Goal: Obtain resource: Obtain resource

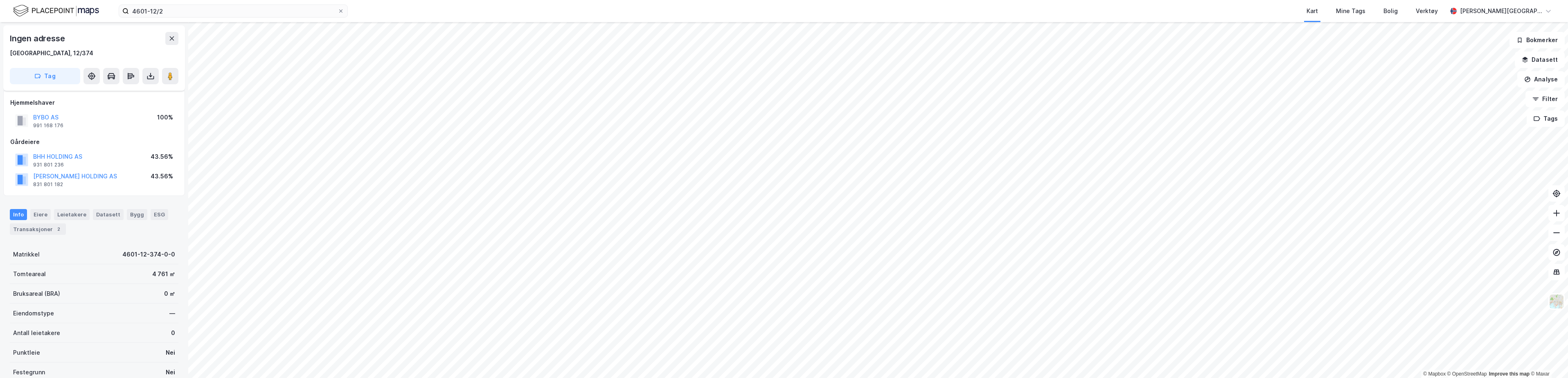
scroll to position [18, 0]
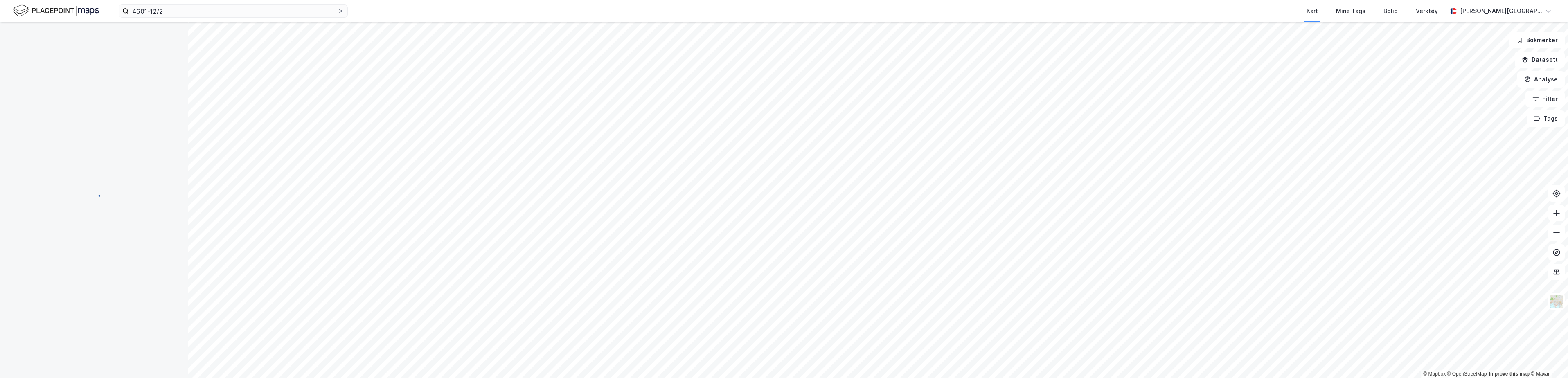
scroll to position [18, 0]
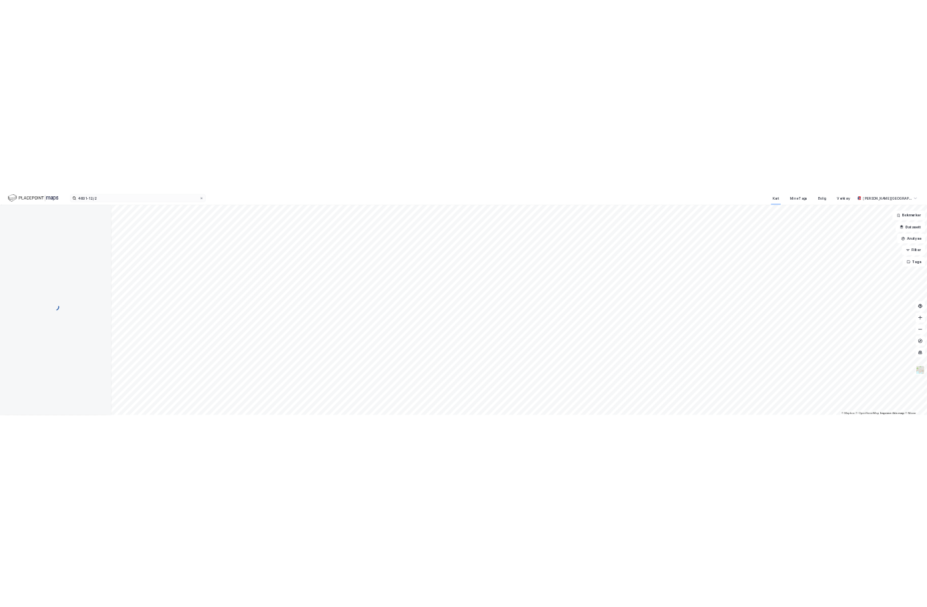
scroll to position [30, 0]
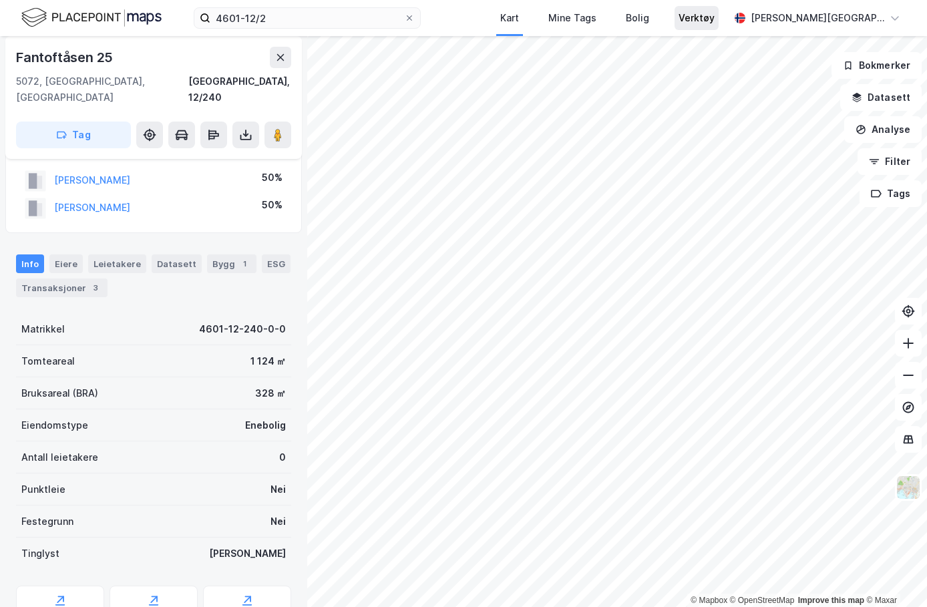
click at [719, 27] on div "Verktøy" at bounding box center [697, 18] width 44 height 24
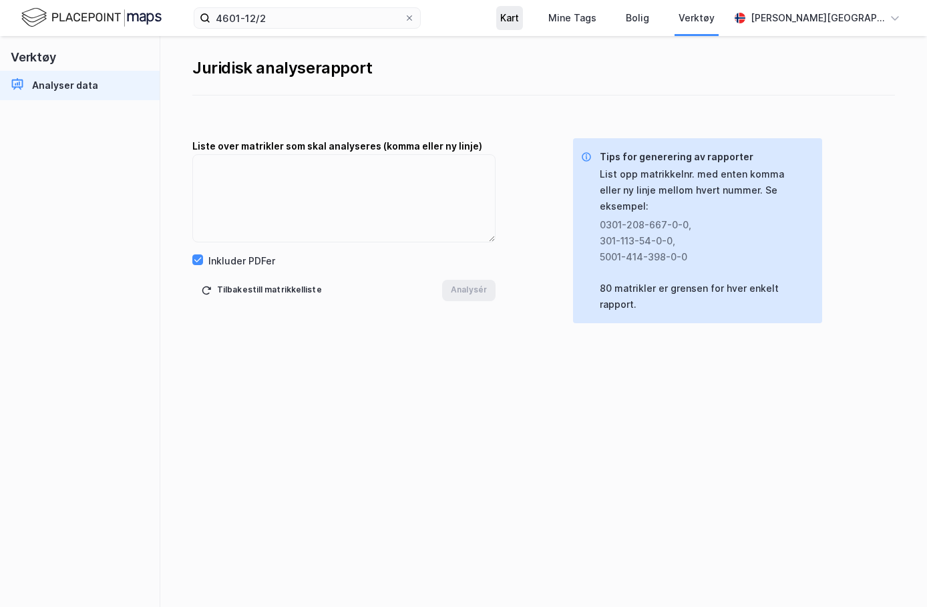
click at [519, 20] on div "Kart" at bounding box center [509, 18] width 19 height 16
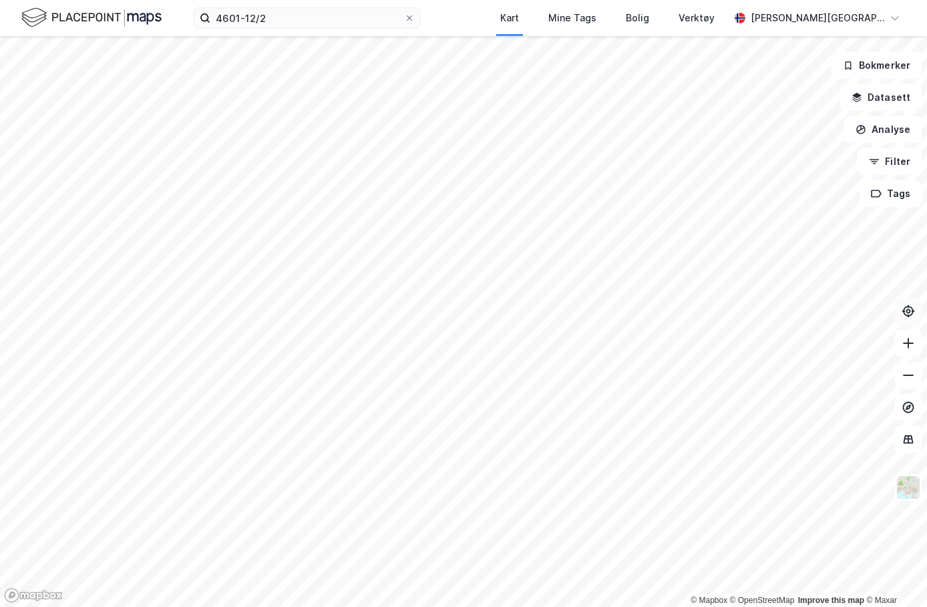
click at [905, 310] on icon at bounding box center [908, 311] width 11 height 11
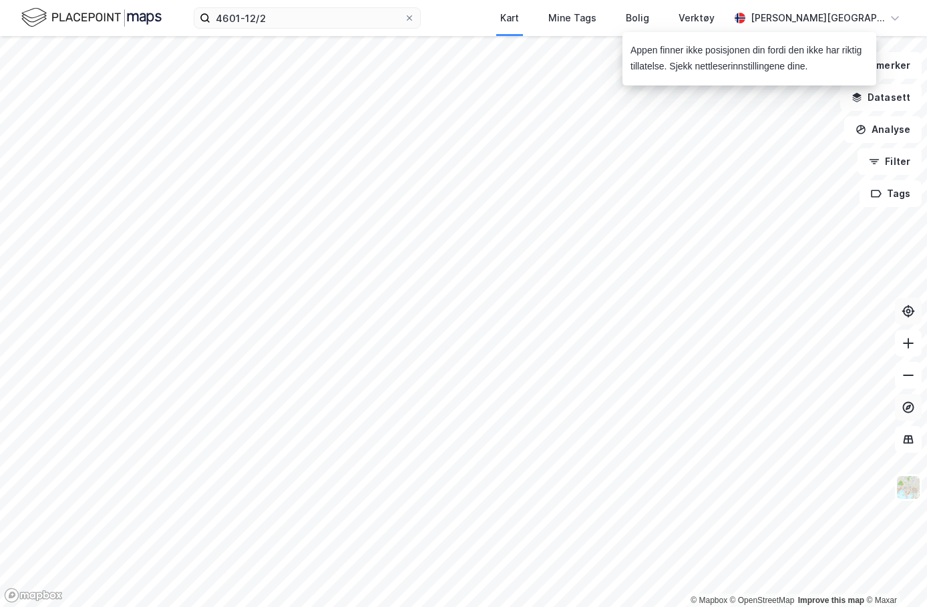
click at [907, 408] on icon at bounding box center [908, 406] width 5 height 5
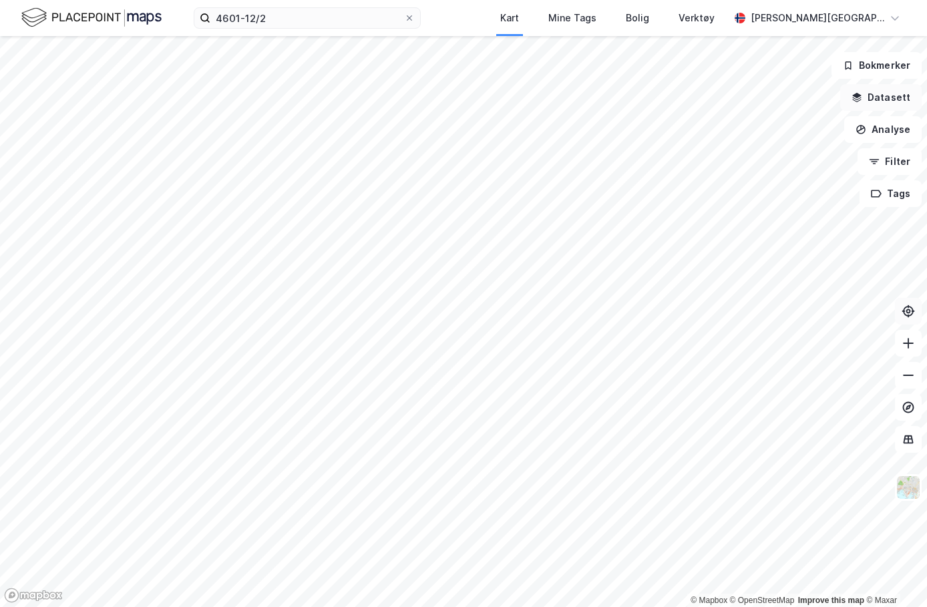
click at [909, 94] on button "Datasett" at bounding box center [882, 97] width 82 height 27
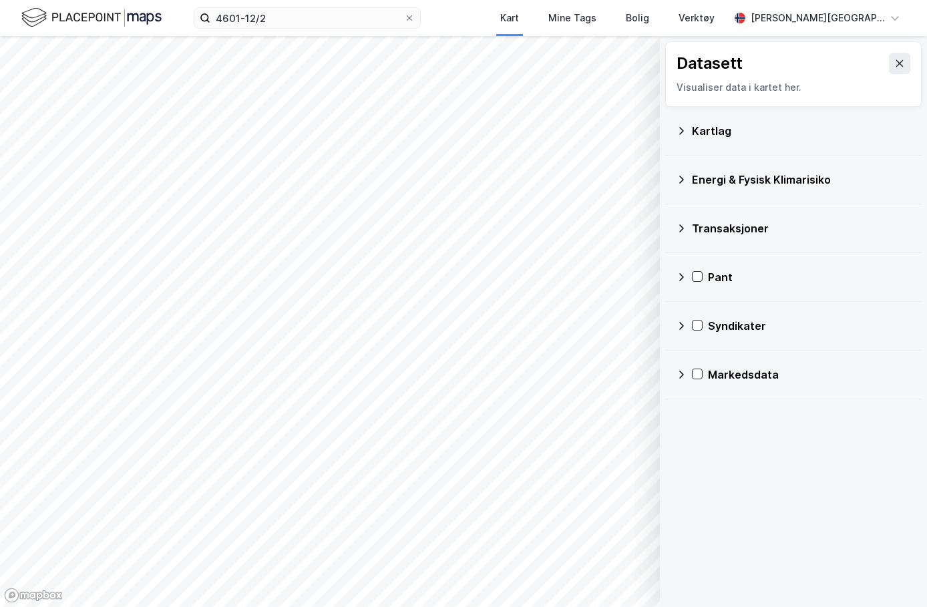
click at [683, 325] on icon at bounding box center [682, 326] width 5 height 8
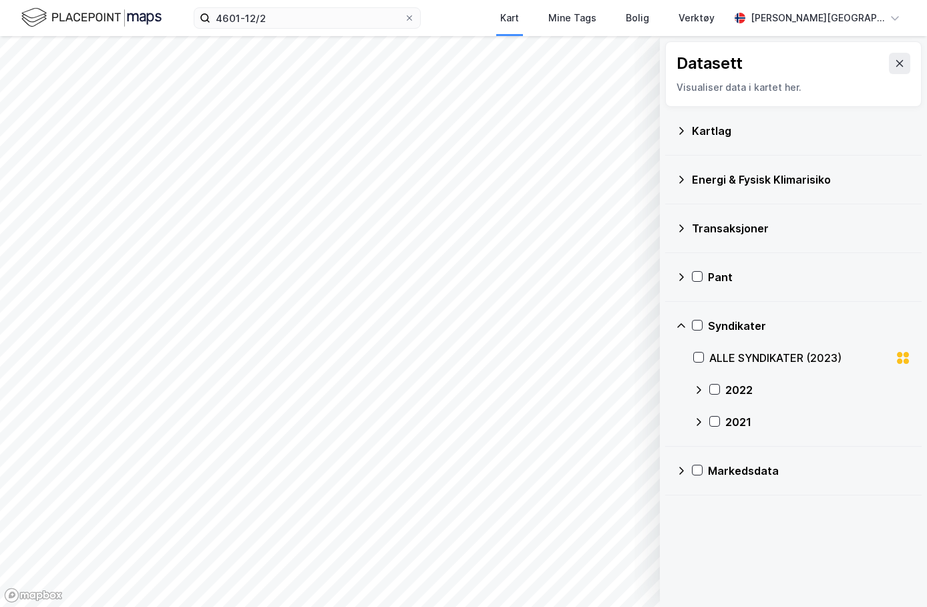
click at [683, 325] on icon at bounding box center [681, 325] width 8 height 5
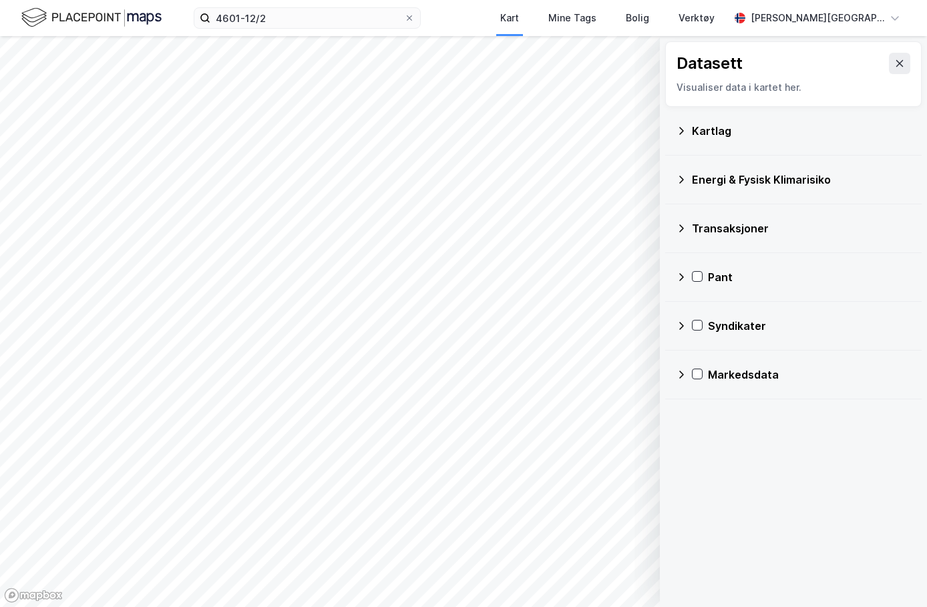
click at [683, 221] on div "Transaksjoner" at bounding box center [793, 228] width 235 height 32
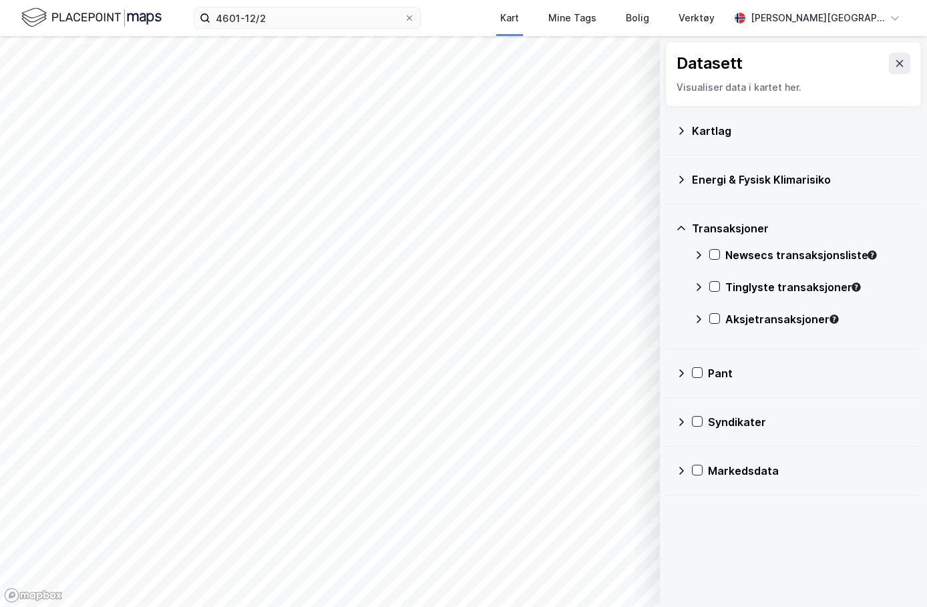
click at [683, 221] on div "Transaksjoner" at bounding box center [793, 228] width 235 height 32
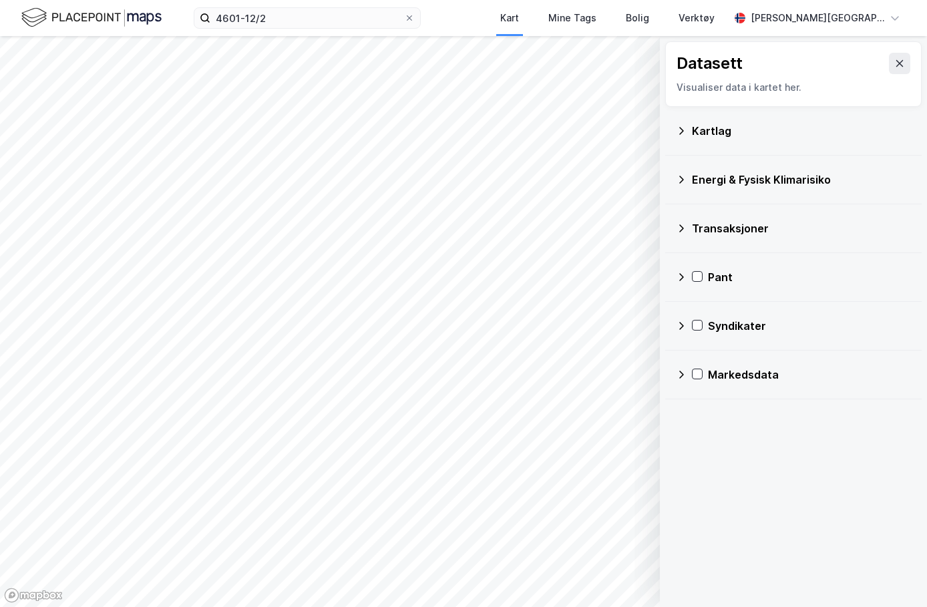
click at [683, 176] on icon at bounding box center [681, 179] width 11 height 11
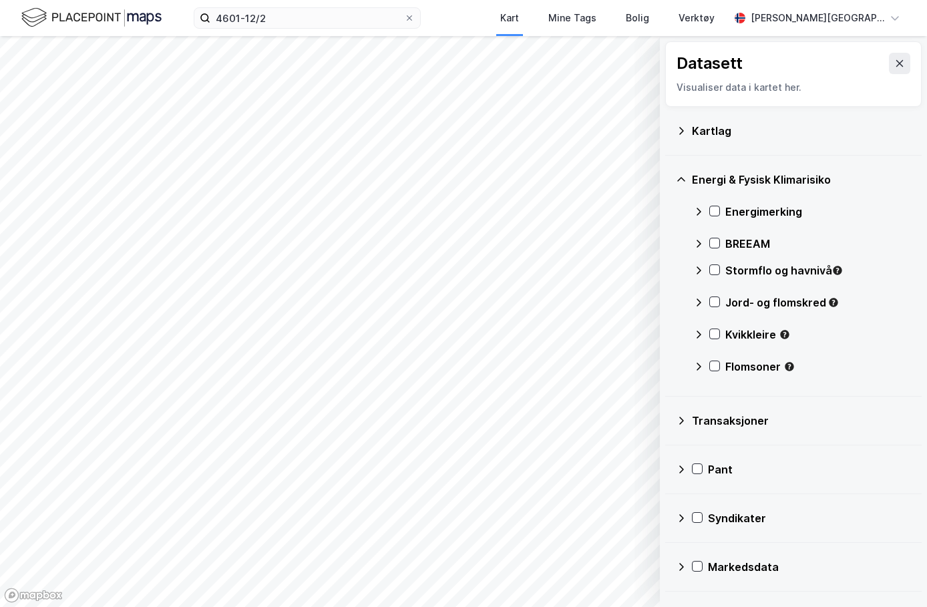
click at [685, 176] on icon at bounding box center [681, 179] width 11 height 11
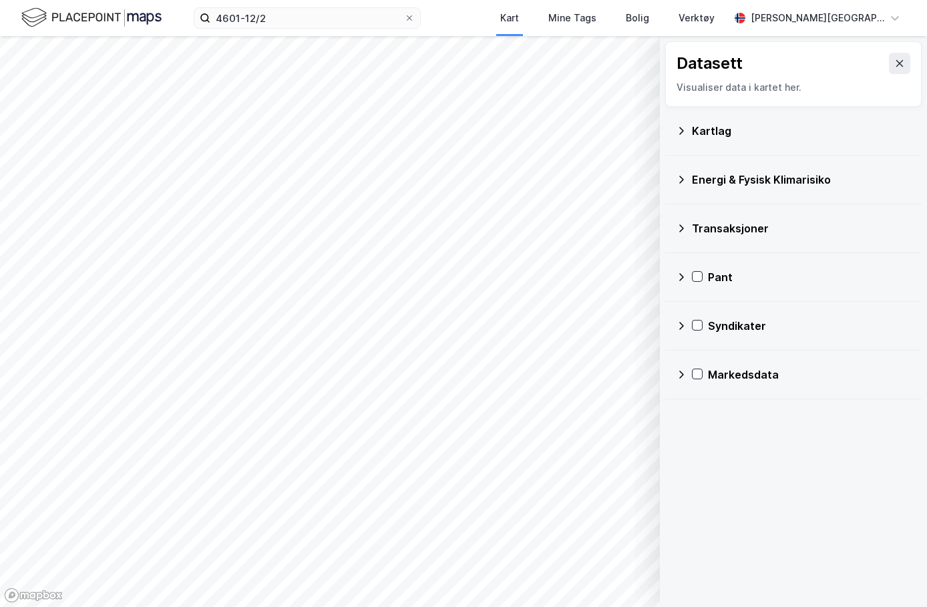
click at [685, 127] on icon at bounding box center [681, 131] width 11 height 11
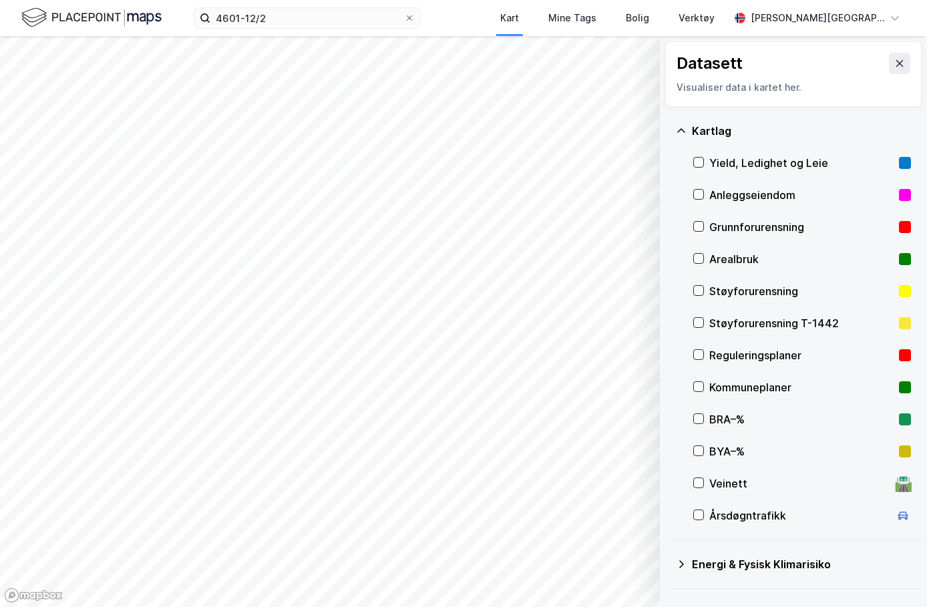
click at [681, 132] on icon at bounding box center [681, 131] width 11 height 11
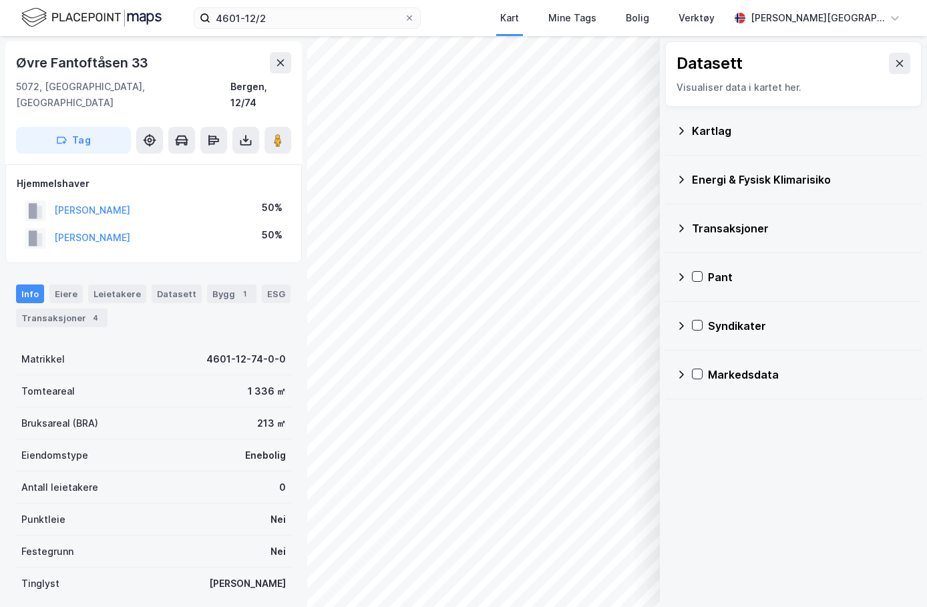
scroll to position [30, 0]
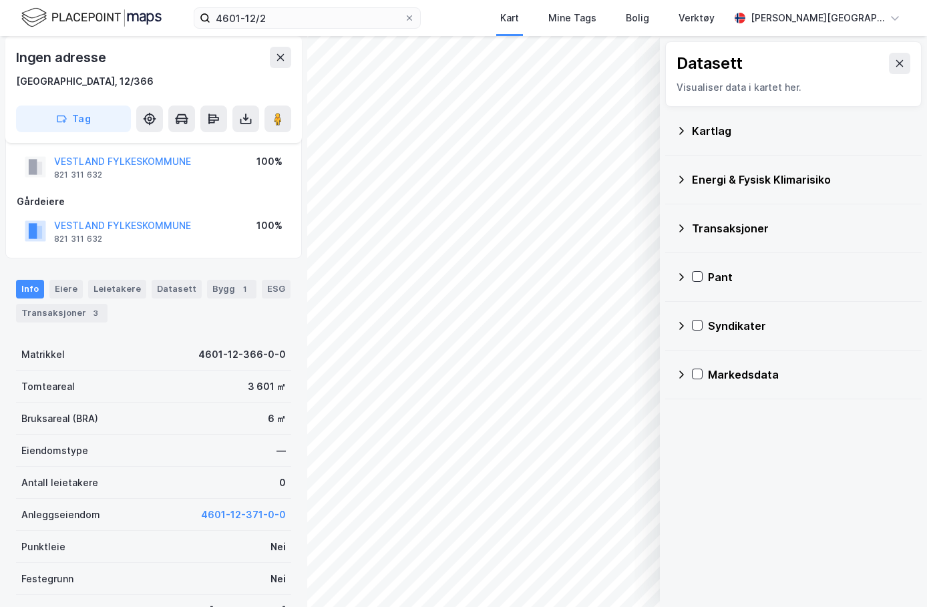
scroll to position [30, 0]
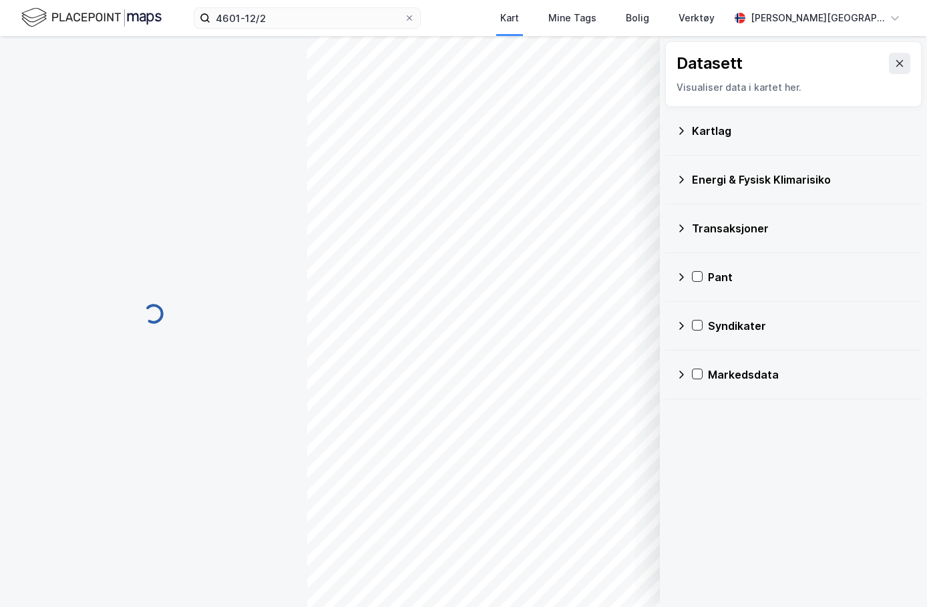
scroll to position [30, 0]
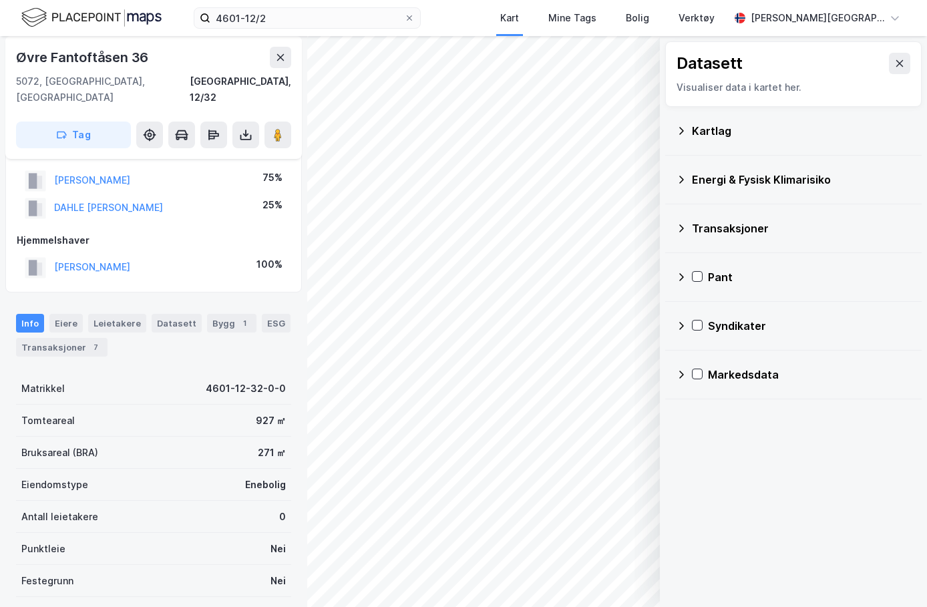
scroll to position [30, 0]
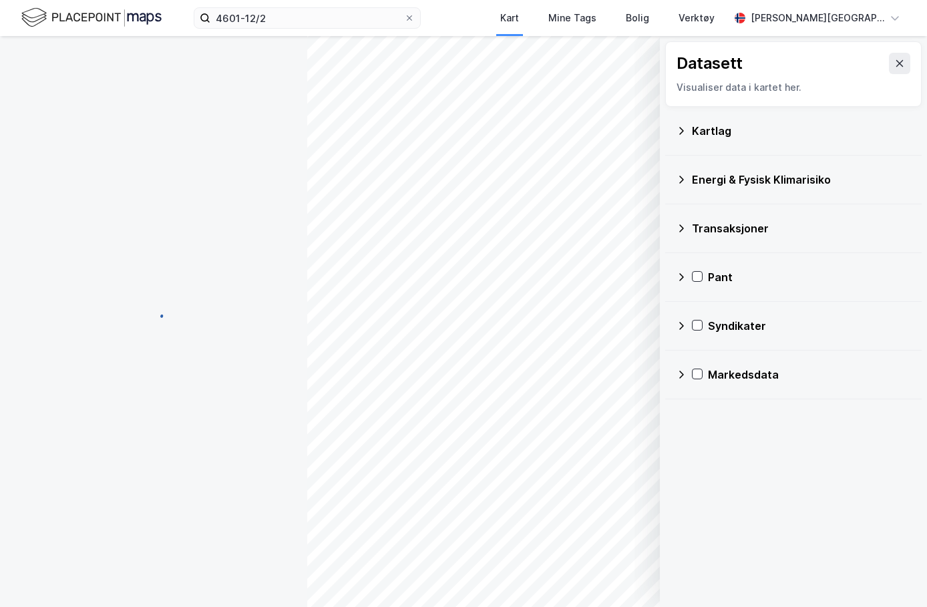
scroll to position [30, 0]
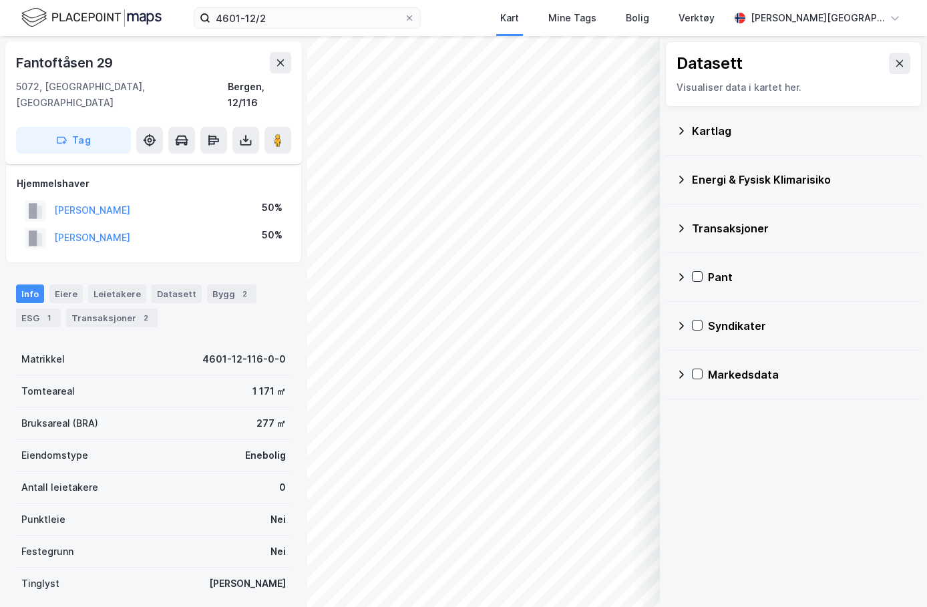
scroll to position [30, 0]
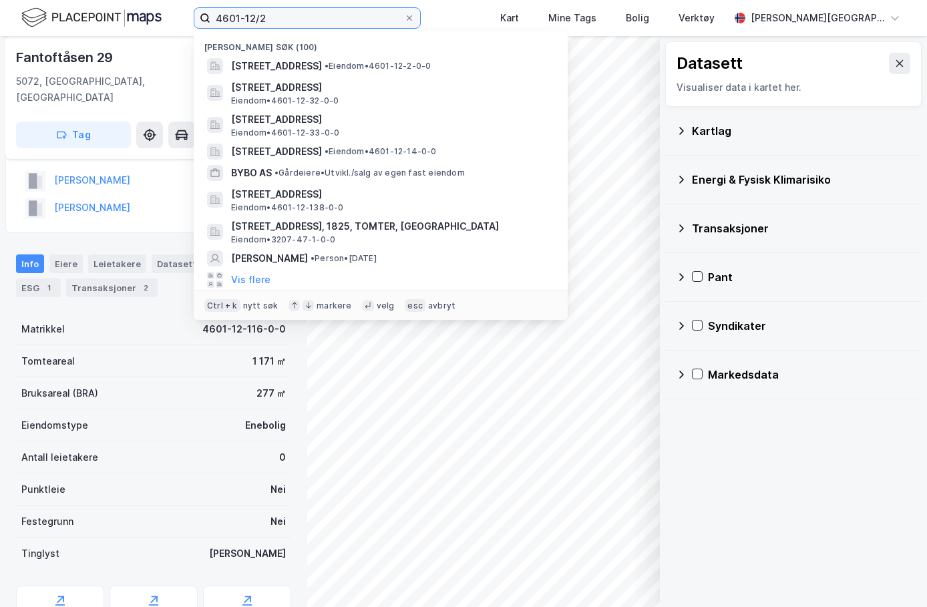
click at [311, 23] on input "4601-12/2" at bounding box center [307, 18] width 194 height 20
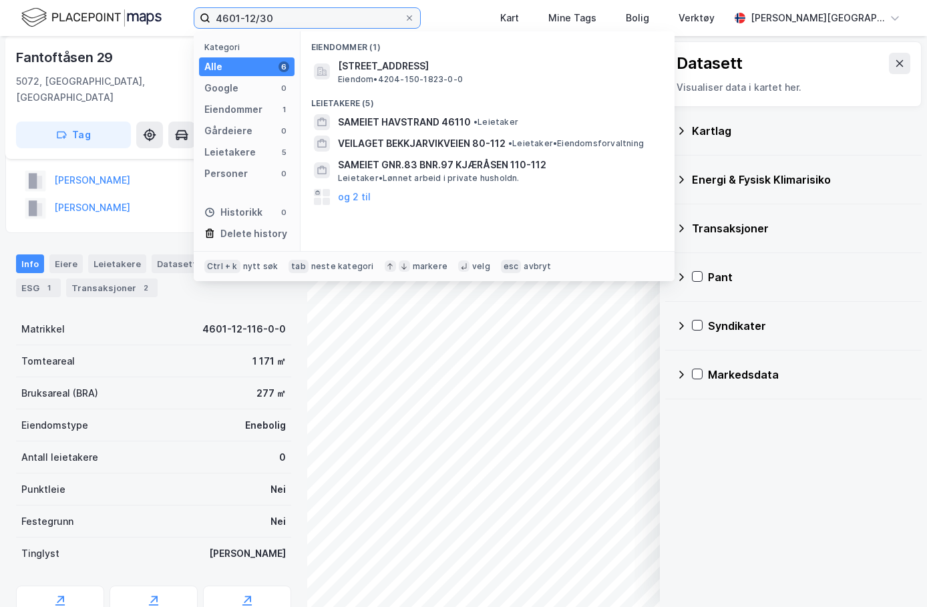
type input "4601-12/30"
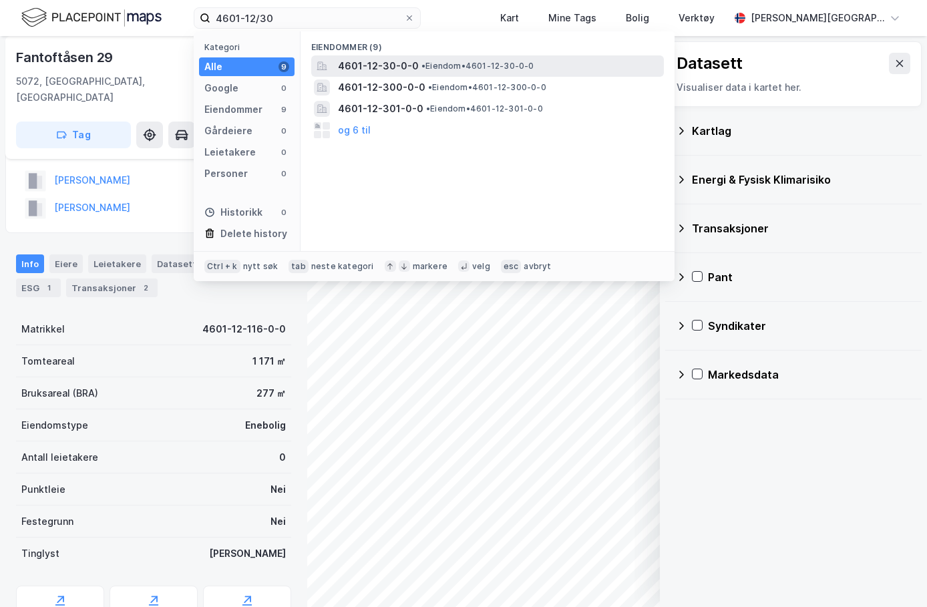
click at [362, 63] on span "4601-12-30-0-0" at bounding box center [378, 66] width 81 height 16
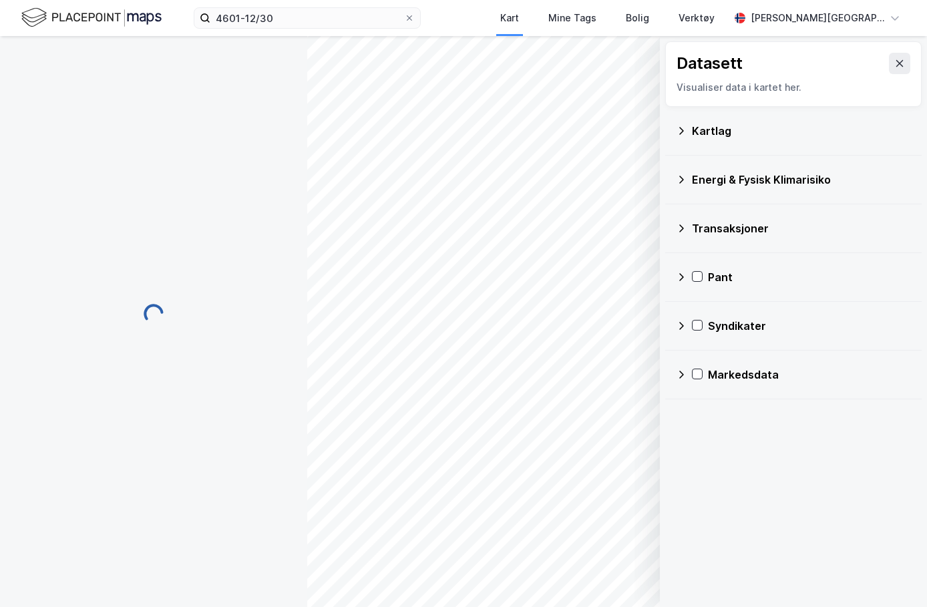
scroll to position [30, 0]
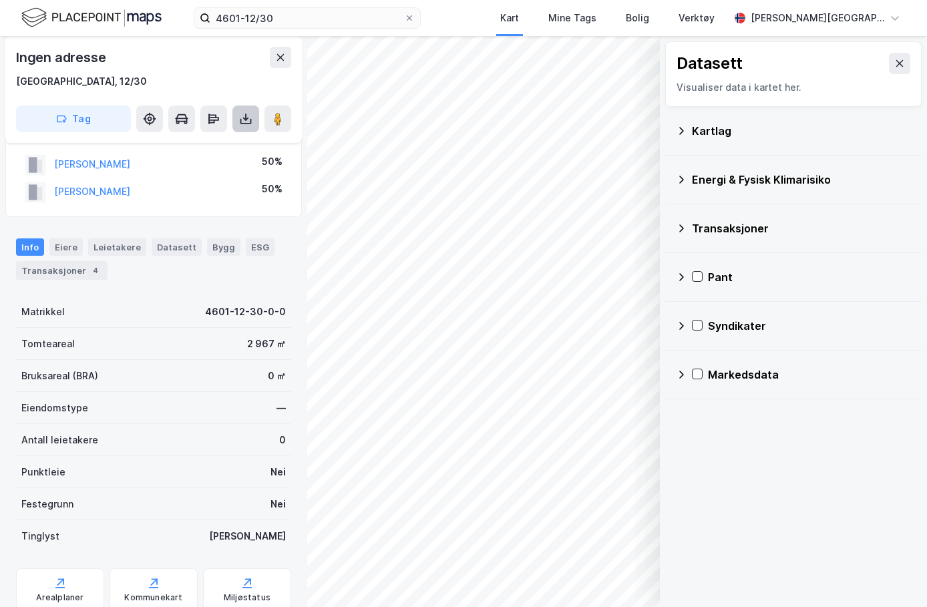
click at [248, 116] on icon at bounding box center [245, 118] width 13 height 13
click at [236, 136] on div "Last ned grunnbok" at bounding box center [188, 145] width 142 height 21
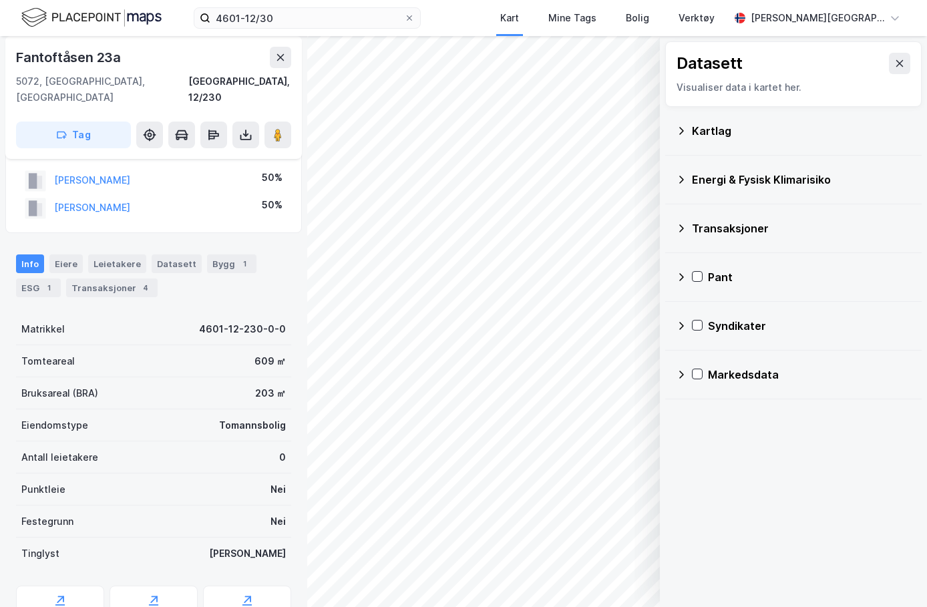
scroll to position [30, 0]
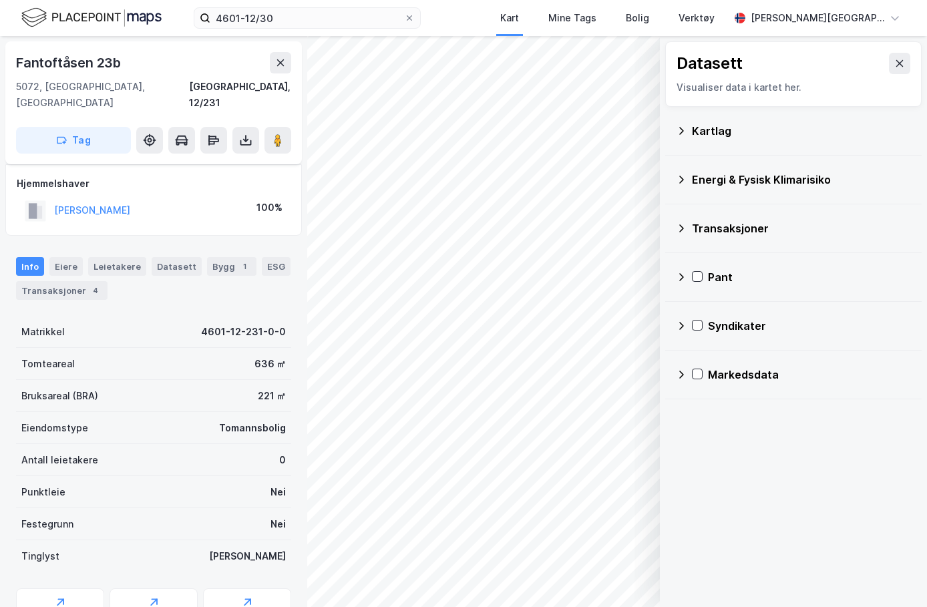
scroll to position [30, 0]
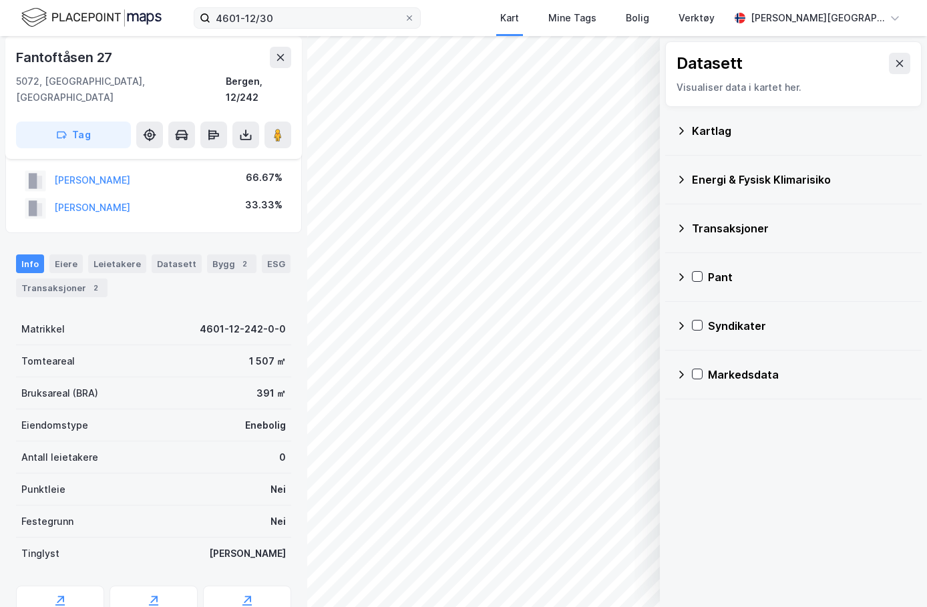
scroll to position [30, 0]
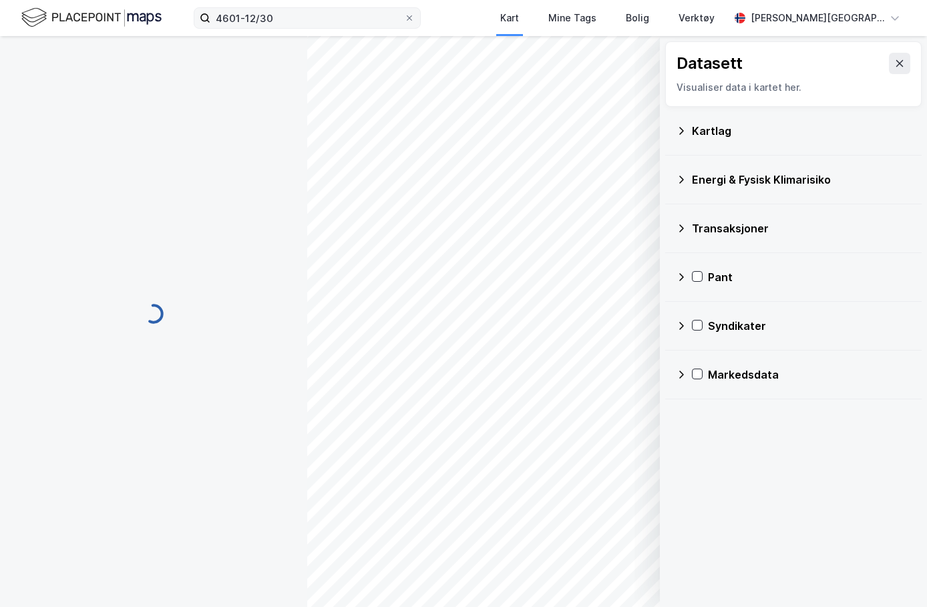
scroll to position [30, 0]
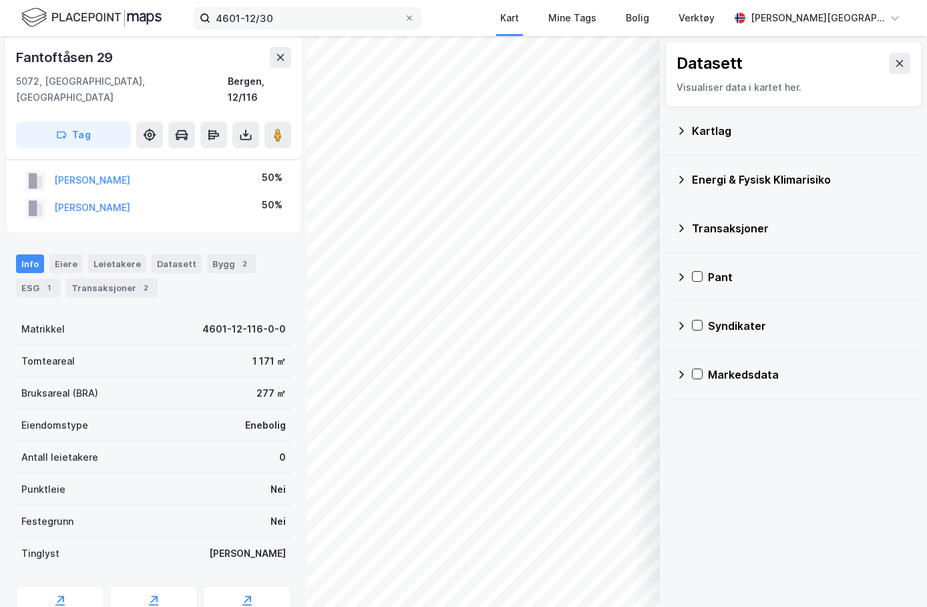
scroll to position [30, 0]
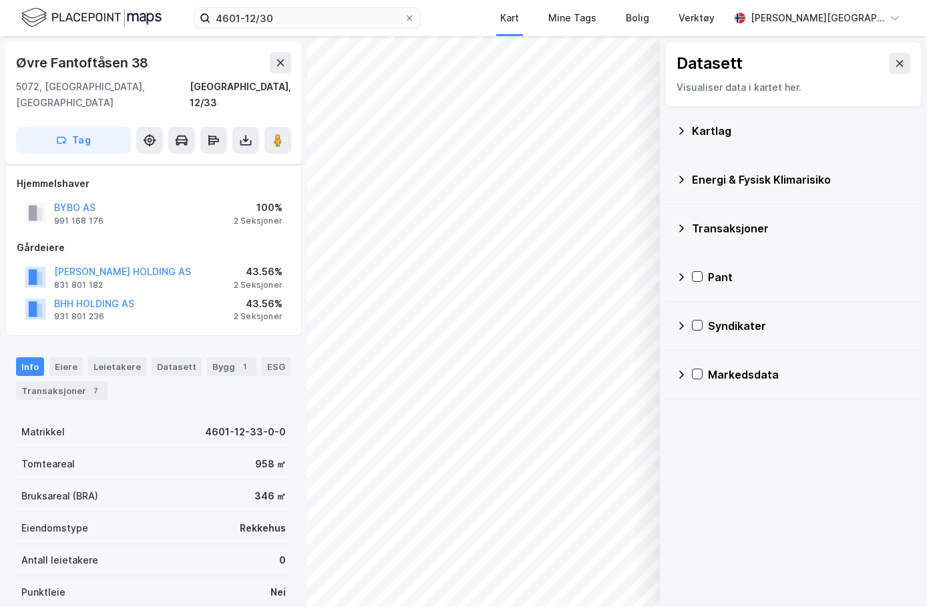
scroll to position [30, 0]
